Goal: Task Accomplishment & Management: Use online tool/utility

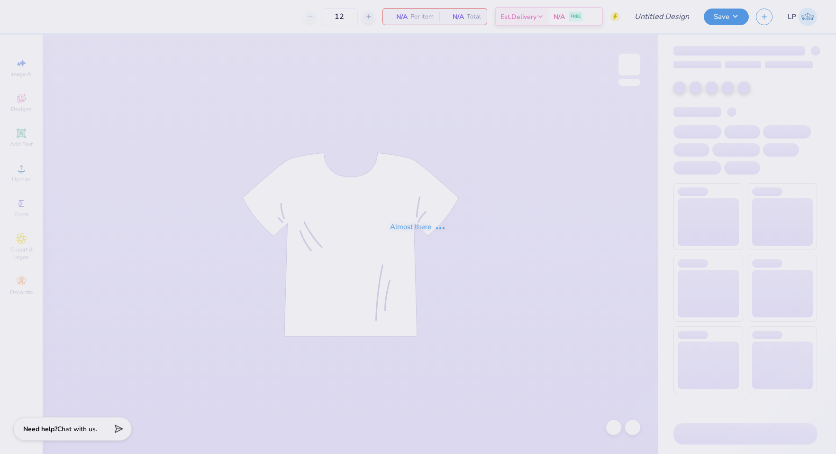
type input "Delt Rush Tshirt Fall 25"
type input "60"
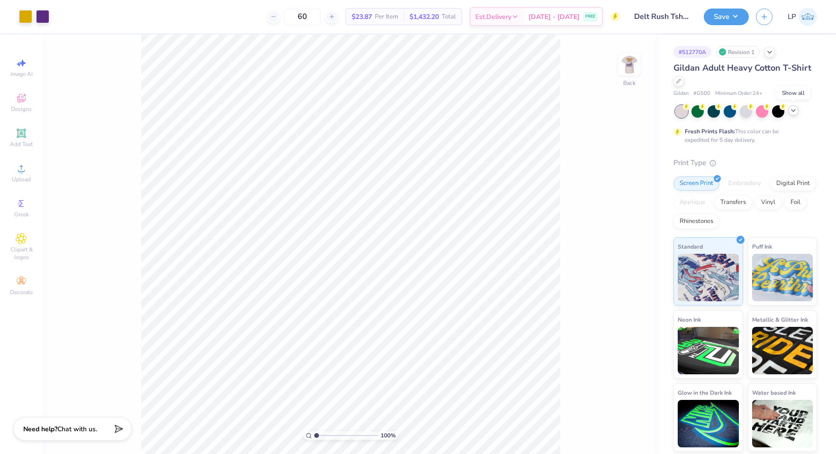
click at [795, 112] on icon at bounding box center [794, 111] width 8 height 8
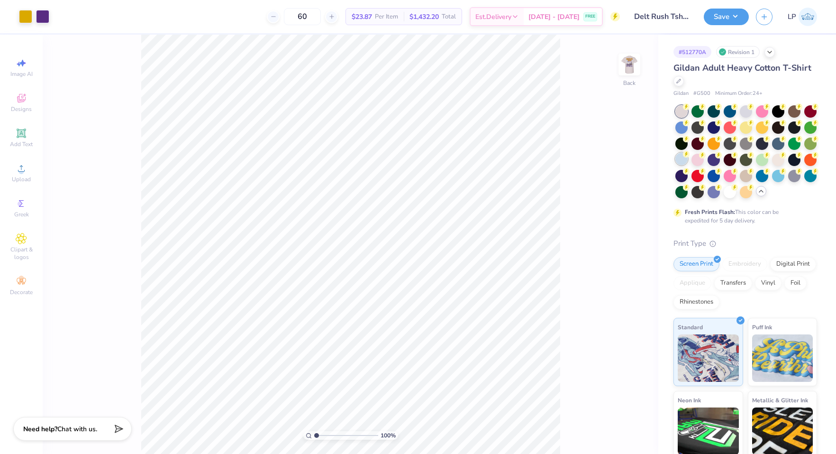
click at [679, 156] on div at bounding box center [682, 159] width 12 height 12
click at [631, 66] on img at bounding box center [630, 65] width 38 height 38
click at [631, 66] on img at bounding box center [629, 64] width 19 height 19
click at [779, 174] on div at bounding box center [778, 175] width 12 height 12
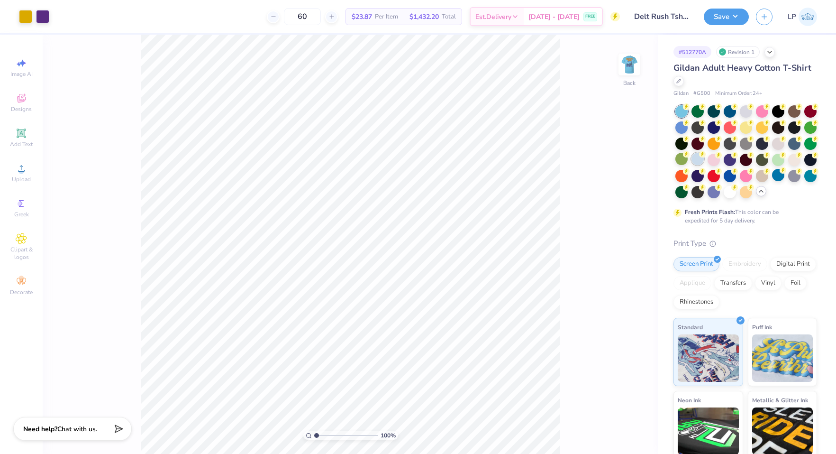
click at [700, 162] on div at bounding box center [698, 159] width 12 height 12
click at [630, 69] on img at bounding box center [629, 64] width 19 height 19
